Goal: Task Accomplishment & Management: Use online tool/utility

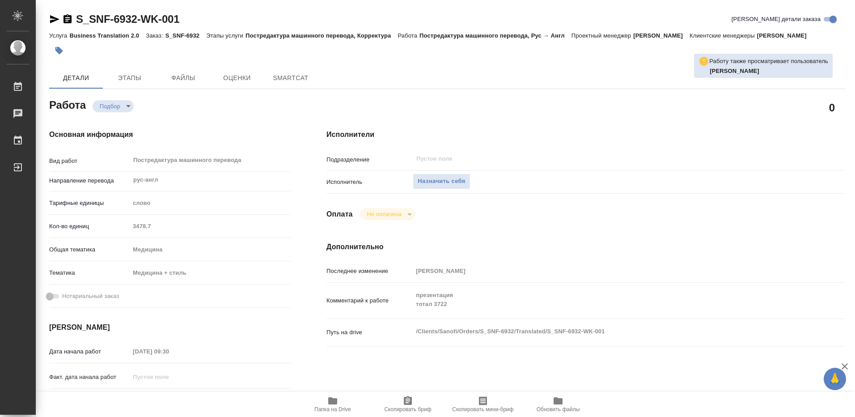
type textarea "x"
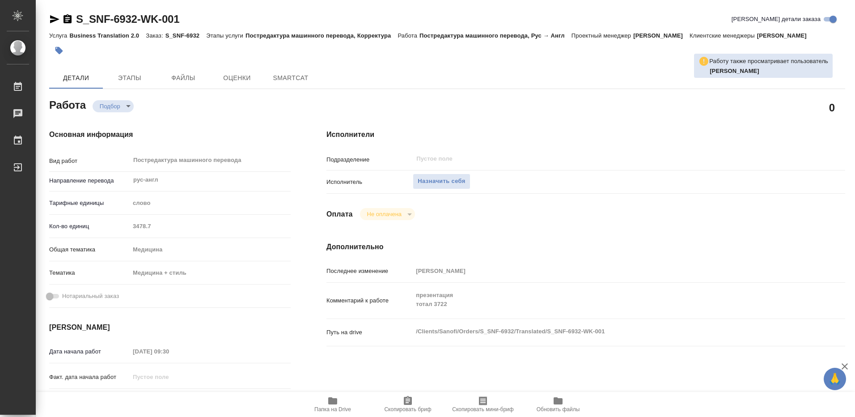
type textarea "x"
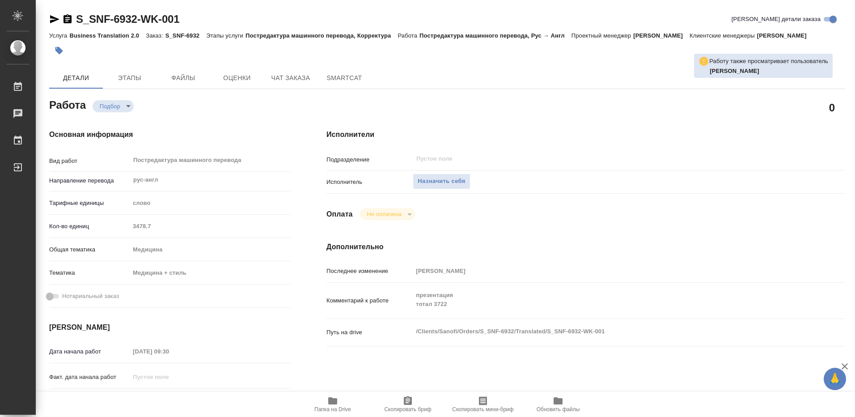
type textarea "x"
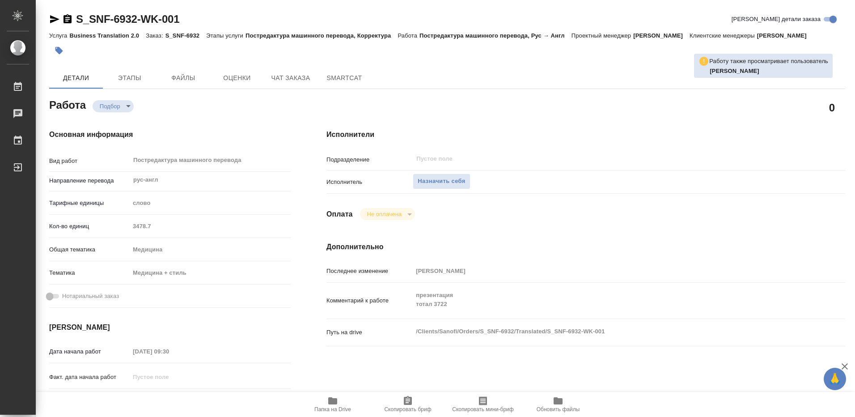
type textarea "x"
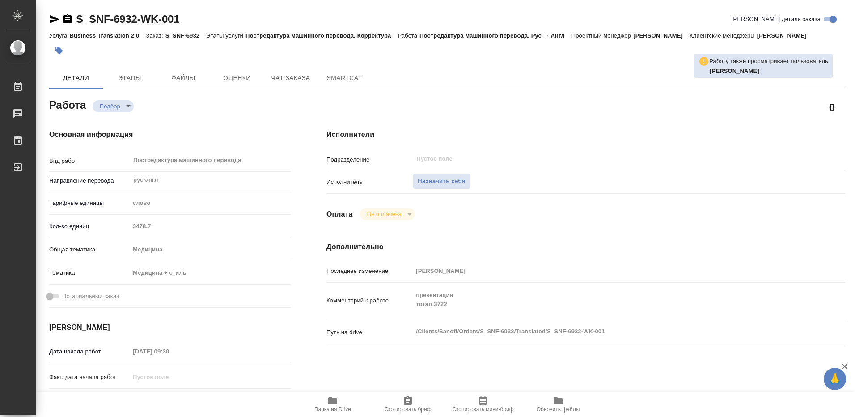
scroll to position [89, 0]
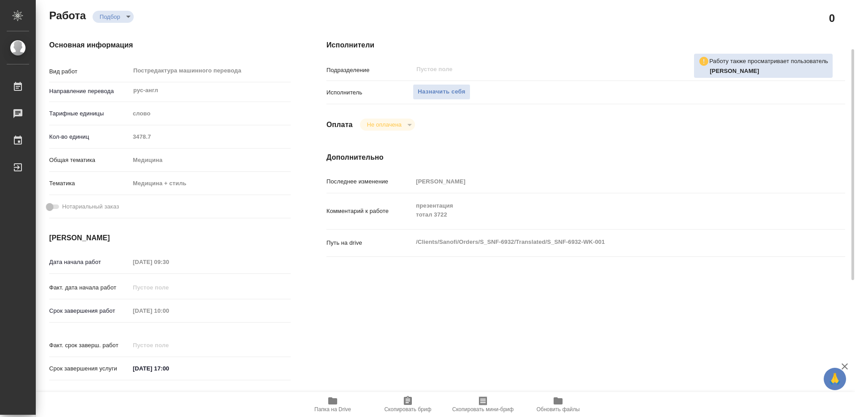
click at [330, 403] on icon "button" at bounding box center [332, 400] width 9 height 7
